Goal: Check status: Check status

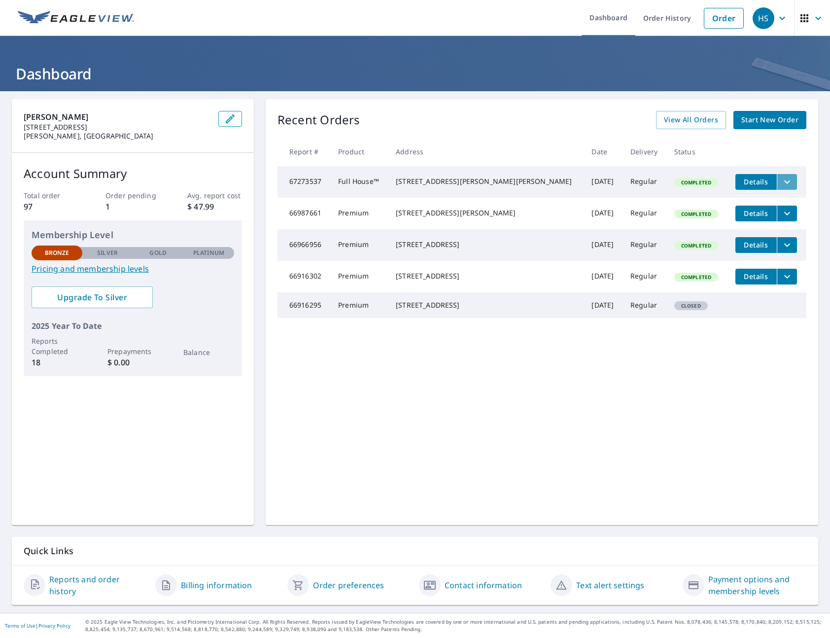
click at [781, 184] on button "filesDropdownBtn-67273537" at bounding box center [787, 182] width 20 height 16
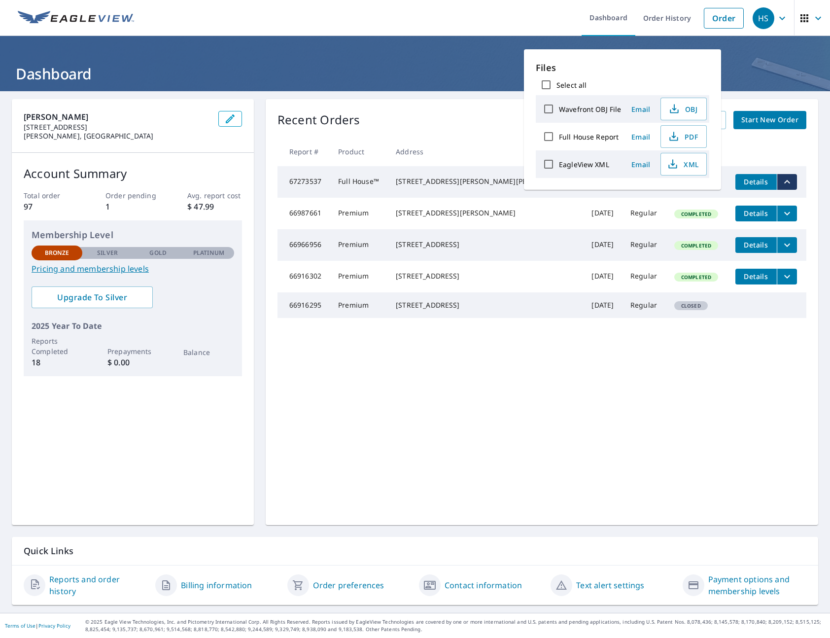
click at [330, 186] on td "67273537" at bounding box center [303, 182] width 53 height 32
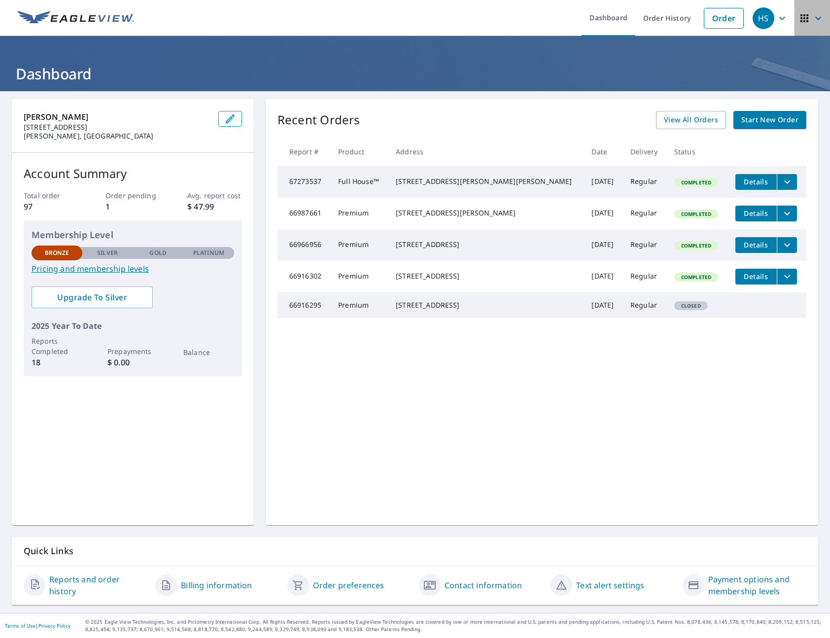
click at [813, 19] on icon "button" at bounding box center [818, 18] width 12 height 12
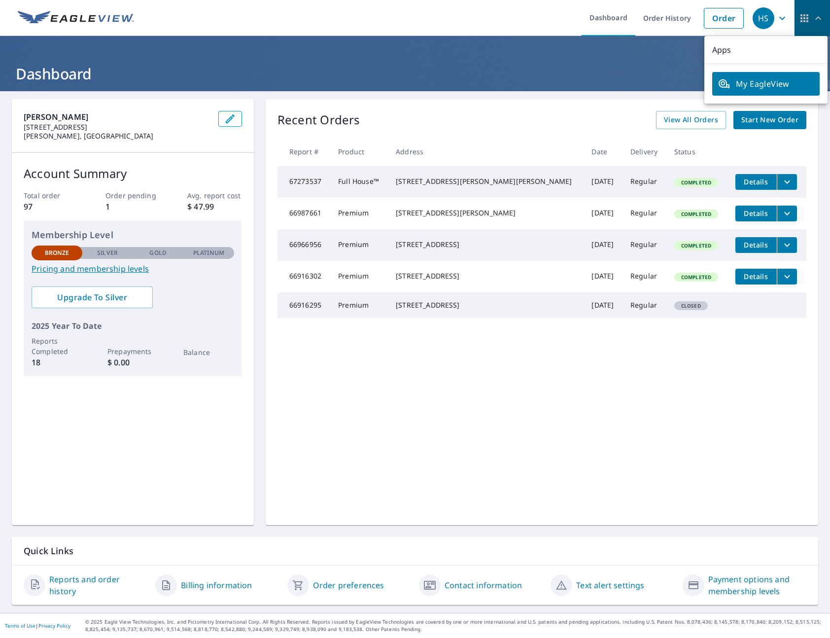
click at [813, 19] on icon "button" at bounding box center [818, 18] width 12 height 12
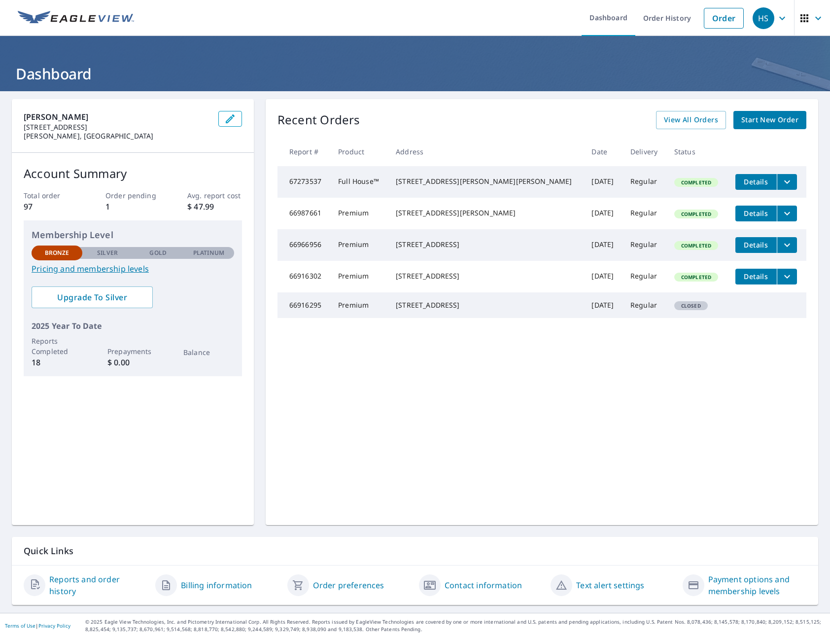
click at [786, 22] on icon "button" at bounding box center [782, 18] width 12 height 12
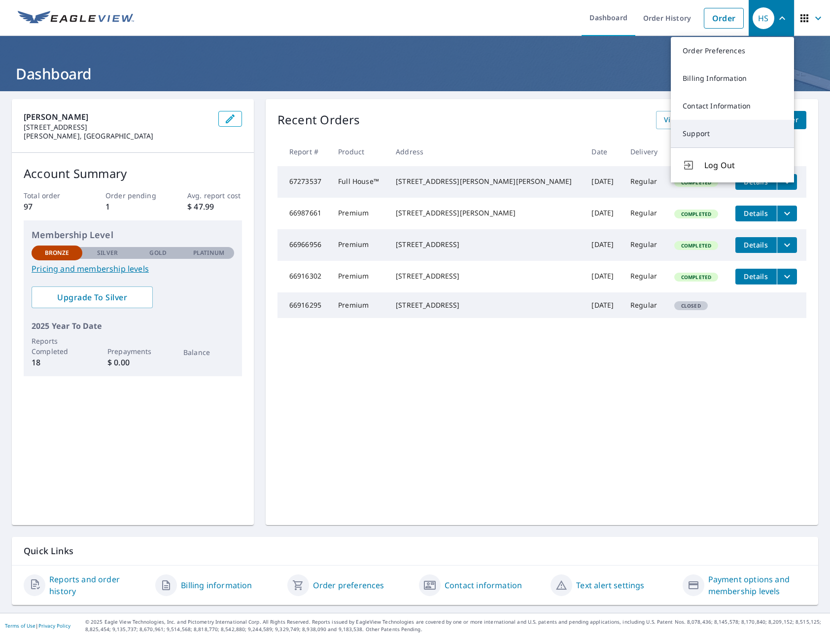
click at [703, 124] on link "Support" at bounding box center [732, 134] width 123 height 28
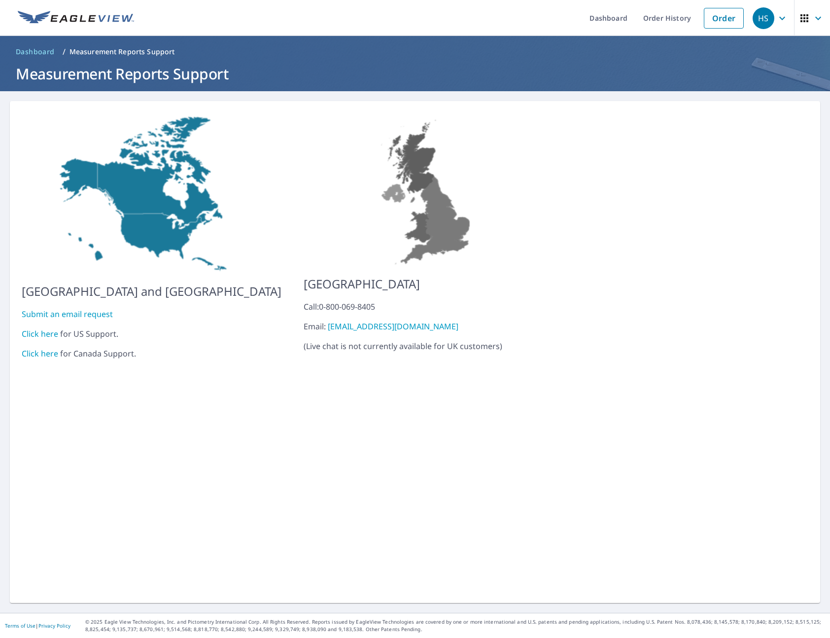
click at [49, 328] on link "Click here" at bounding box center [40, 333] width 36 height 11
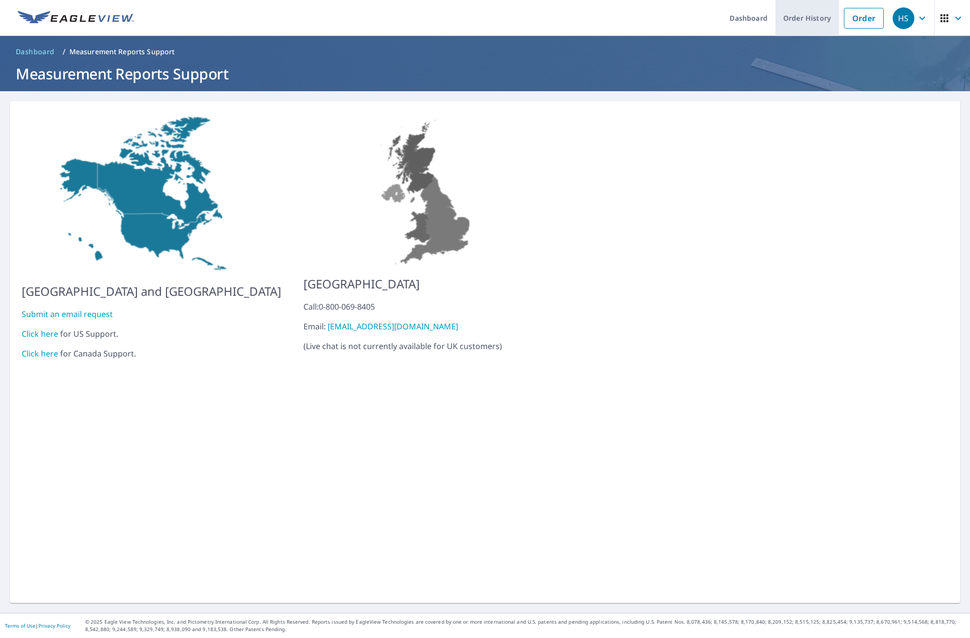
click at [811, 15] on link "Order History" at bounding box center [808, 18] width 64 height 36
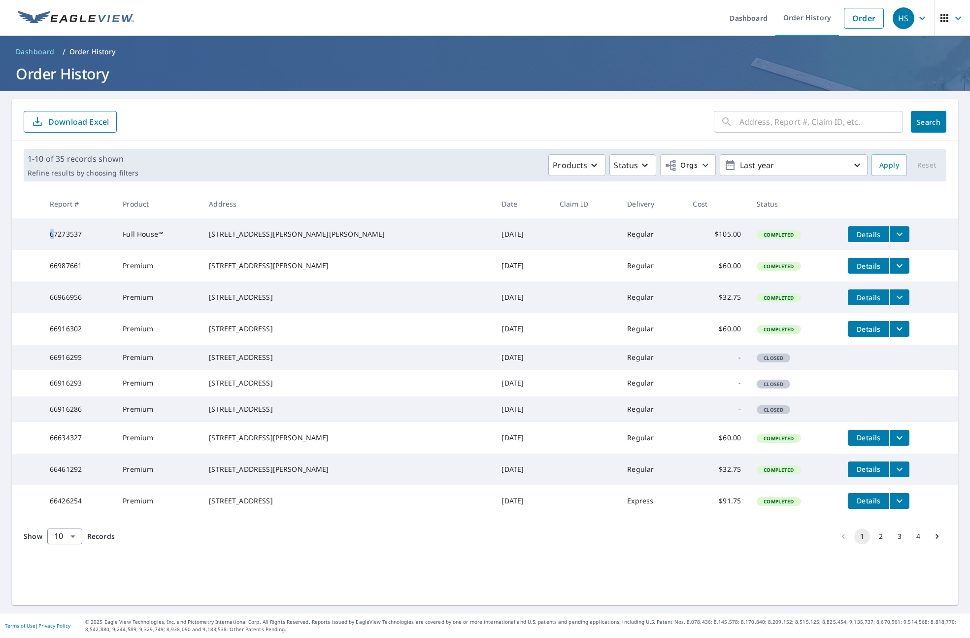
drag, startPoint x: 53, startPoint y: 237, endPoint x: 134, endPoint y: 239, distance: 80.8
click at [57, 237] on td "67273537" at bounding box center [78, 234] width 73 height 32
drag, startPoint x: 139, startPoint y: 239, endPoint x: 123, endPoint y: 236, distance: 16.0
click at [139, 239] on td "Full House™" at bounding box center [158, 234] width 86 height 32
click at [829, 236] on span "Details" at bounding box center [869, 234] width 30 height 9
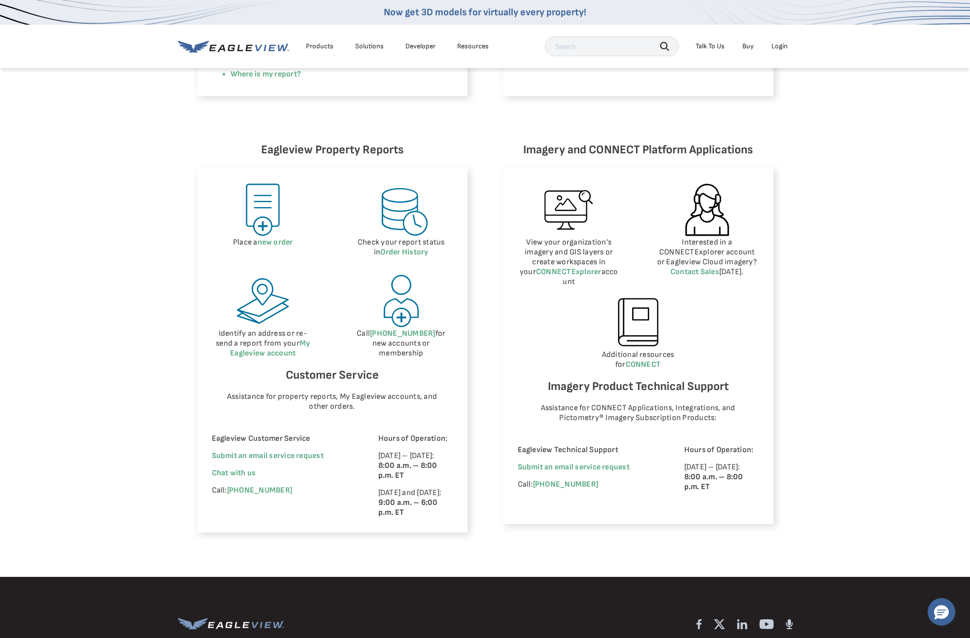
scroll to position [373, 0]
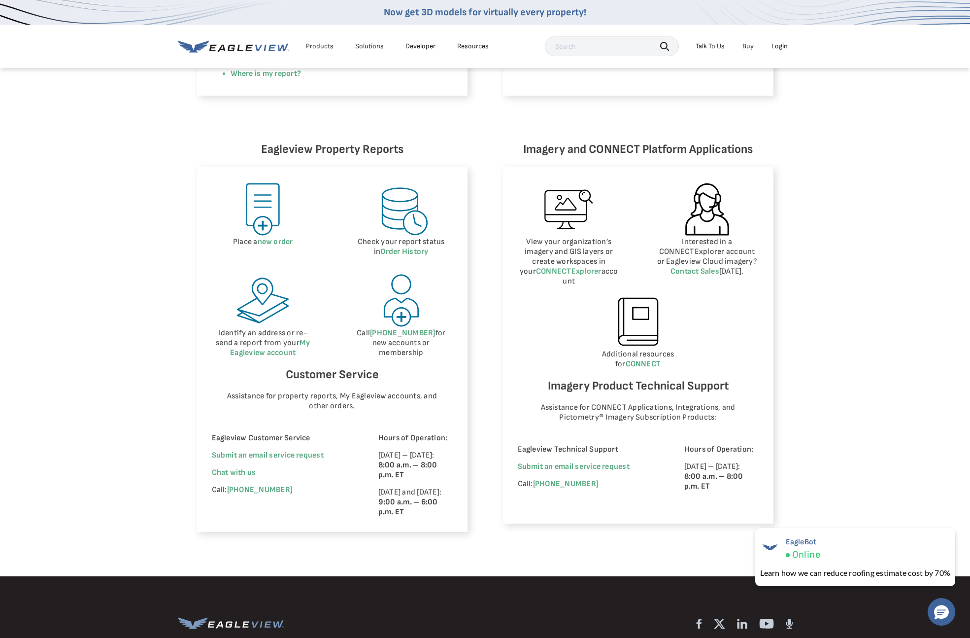
drag, startPoint x: 84, startPoint y: 329, endPoint x: 46, endPoint y: 50, distance: 281.1
click at [84, 329] on div "Eagleview Property Reports Place a new order Check your report status in Order …" at bounding box center [485, 336] width 970 height 480
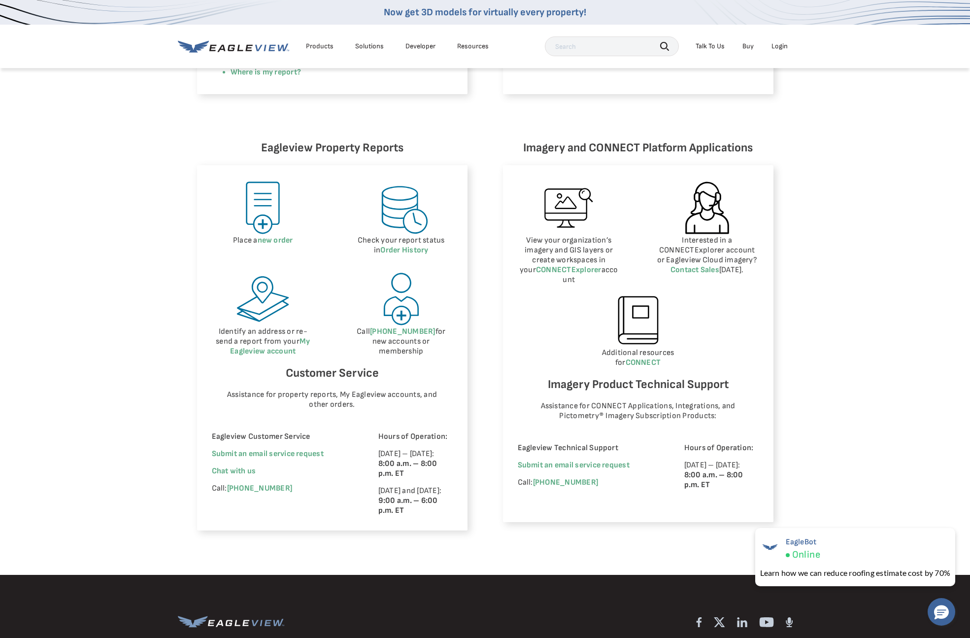
scroll to position [0, 0]
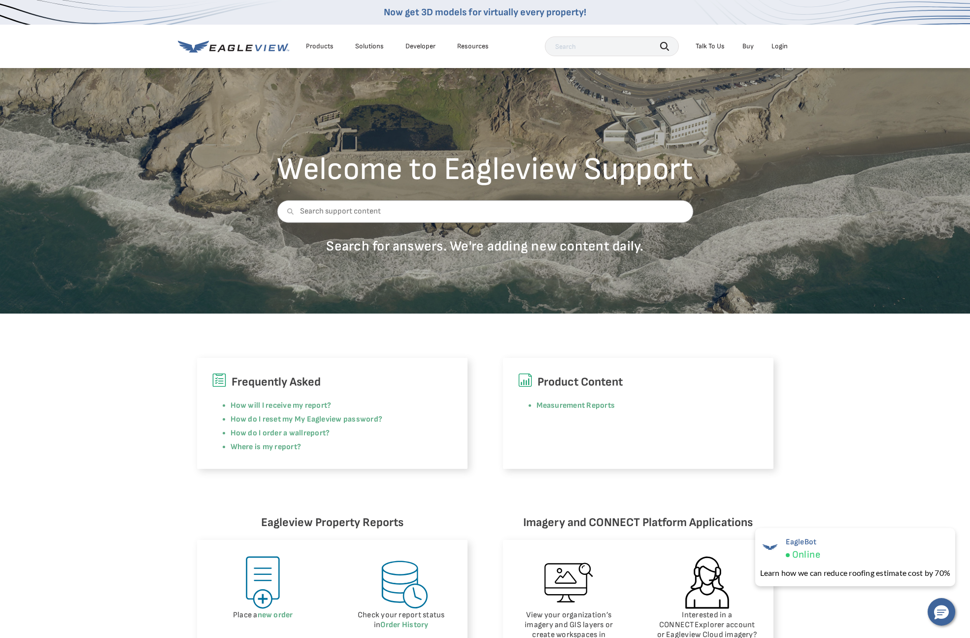
click at [465, 44] on div "Resources" at bounding box center [473, 46] width 32 height 9
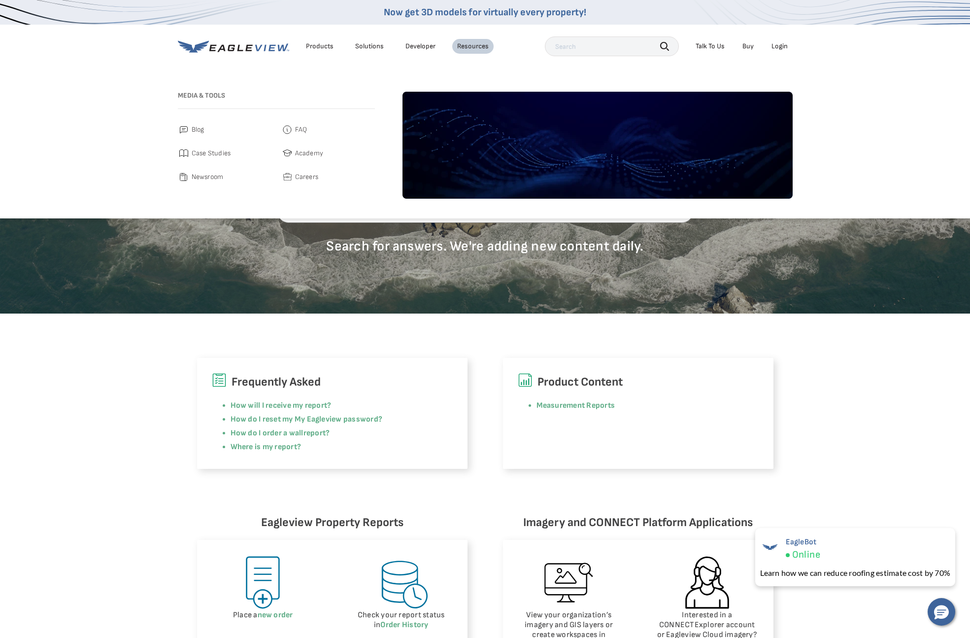
click at [314, 45] on div "Products" at bounding box center [320, 46] width 28 height 9
